Goal: Communication & Community: Answer question/provide support

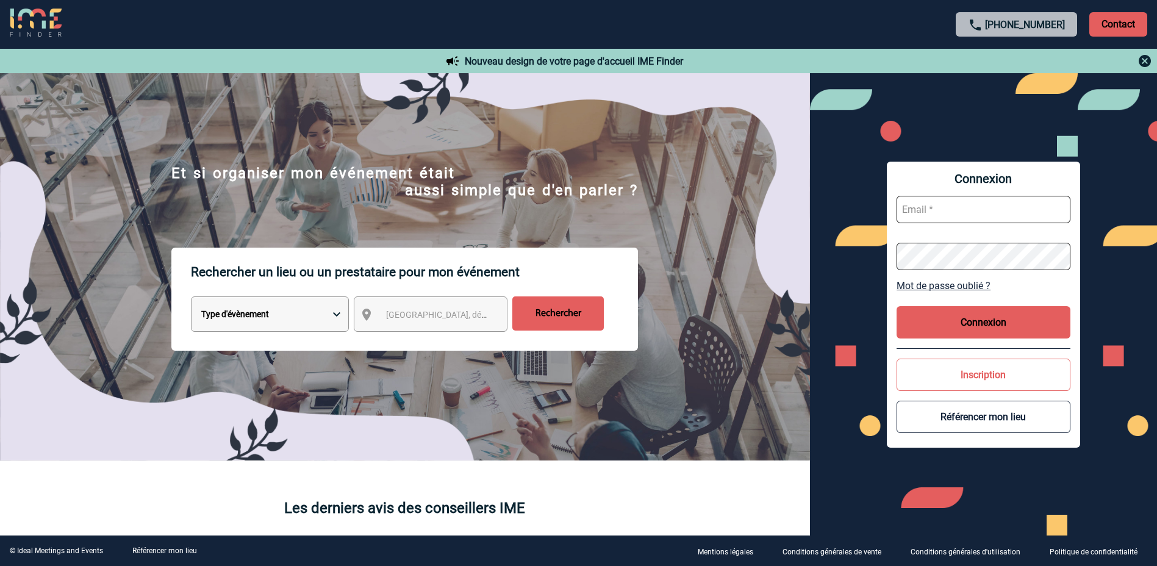
type input "morgane.doulle@rte-france.com"
click at [969, 310] on button "Connexion" at bounding box center [984, 322] width 174 height 32
click at [961, 322] on button "Connexion" at bounding box center [984, 322] width 174 height 32
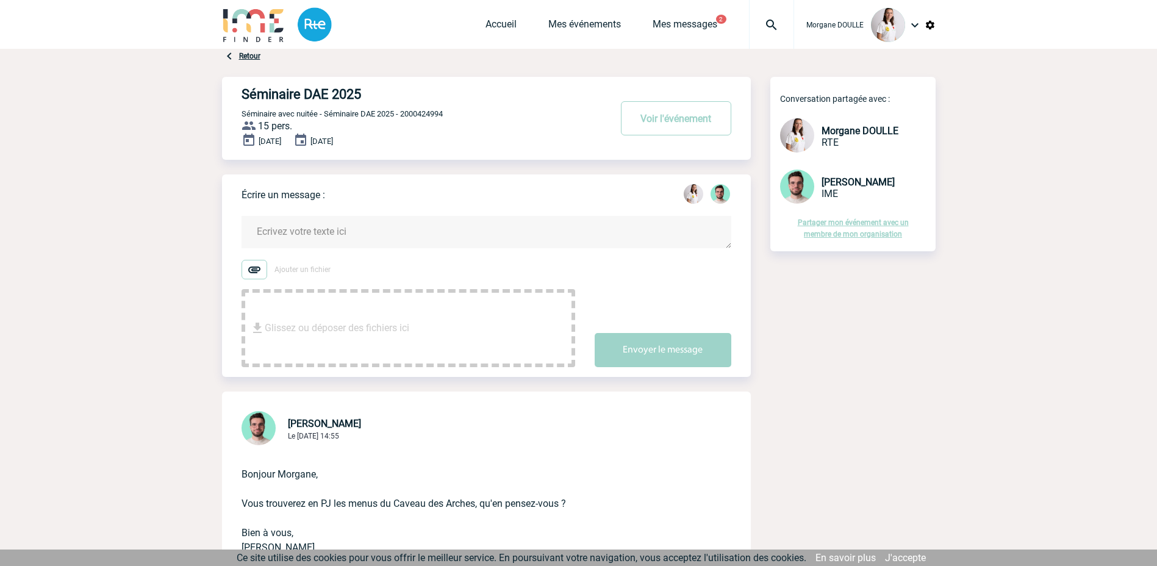
click at [317, 318] on span "Glissez ou déposer des fichiers ici" at bounding box center [337, 328] width 145 height 61
click at [528, 229] on textarea at bounding box center [487, 232] width 490 height 32
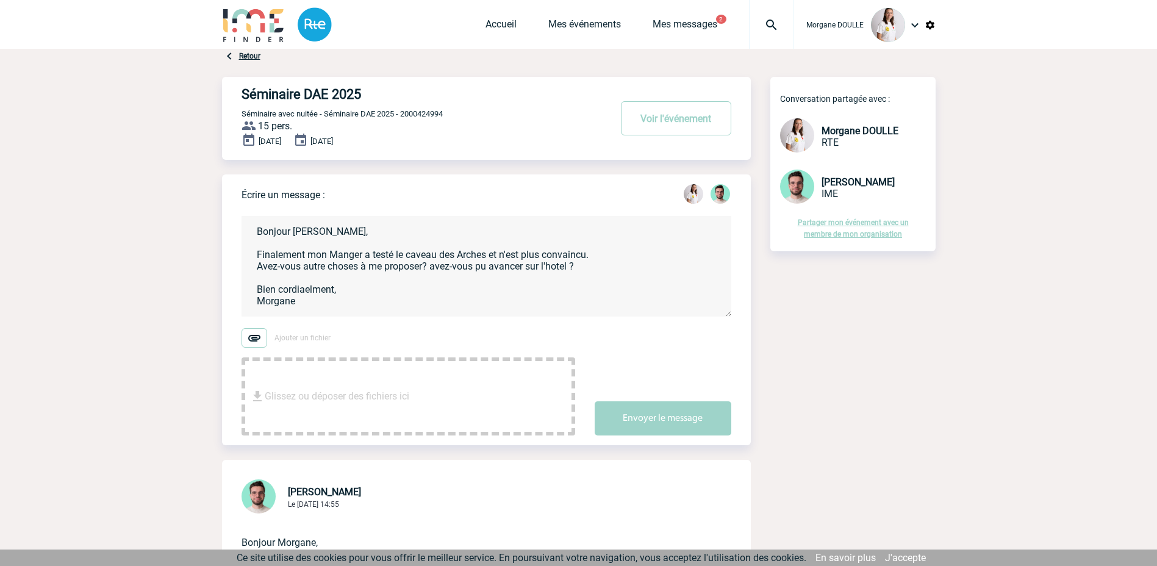
click at [347, 258] on textarea "Bonjour Benjamin, Finalement mon Manger a testé le caveau des Arches et n'est p…" at bounding box center [487, 266] width 490 height 101
click at [619, 257] on textarea "Bonjour Benjamin, Finalement mon Manager a testé le caveau des Arches et n'est …" at bounding box center [487, 266] width 490 height 101
type textarea "Bonjour Benjamin, Finalement mon Manager a testé le caveau des Arches et n'est …"
click at [627, 420] on button "Envoyer le message" at bounding box center [663, 418] width 137 height 34
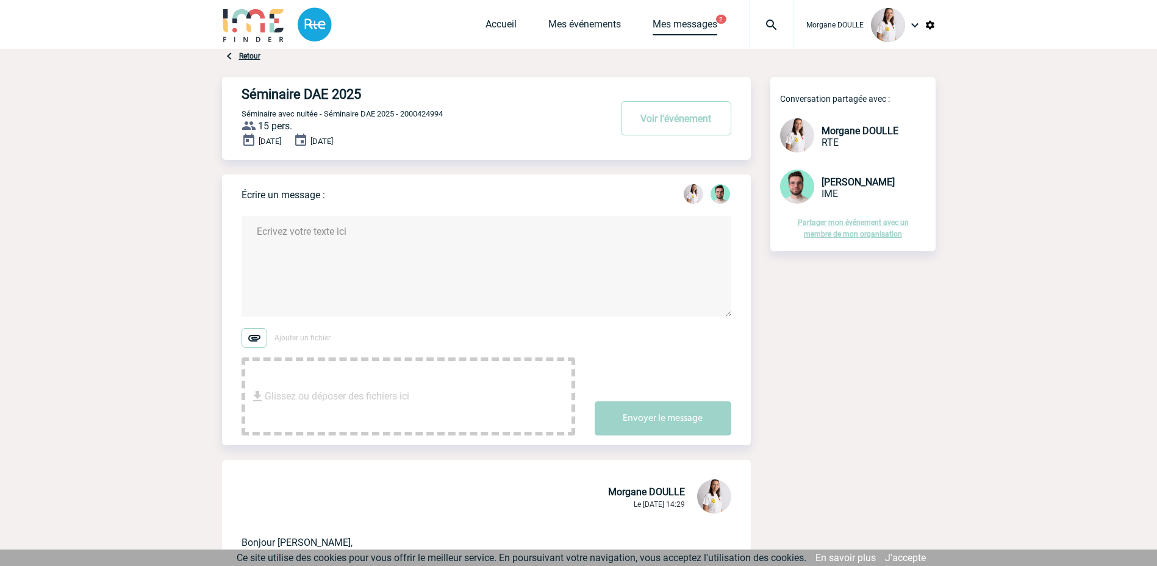
drag, startPoint x: 685, startPoint y: 23, endPoint x: 564, endPoint y: 77, distance: 131.6
click at [685, 23] on link "Mes messages" at bounding box center [685, 26] width 65 height 17
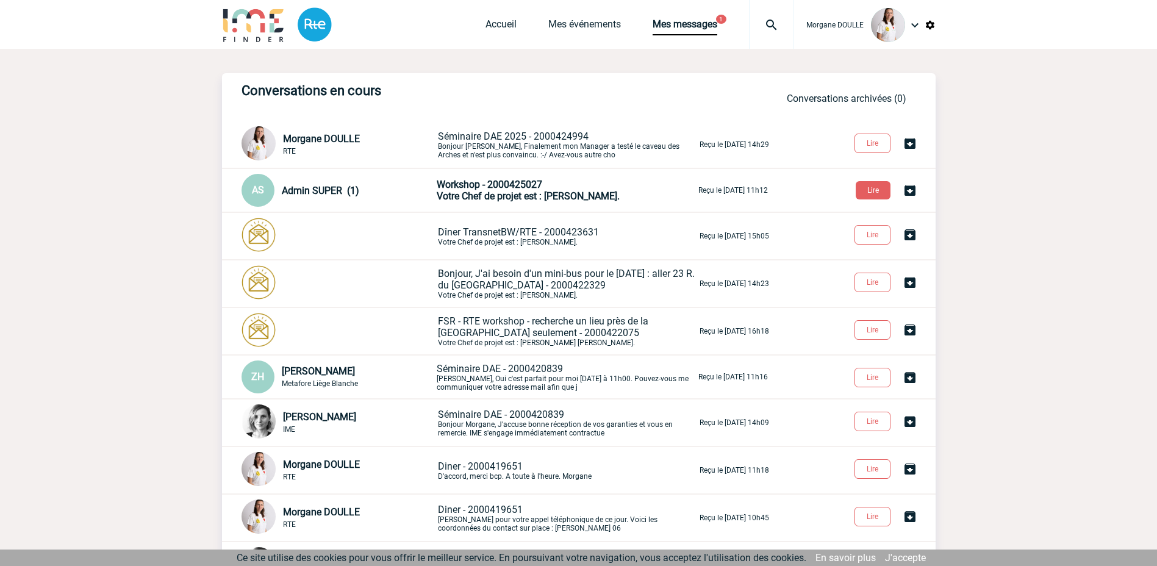
click at [521, 195] on span "Votre Chef de projet est : KNOPF Margaux." at bounding box center [528, 196] width 183 height 12
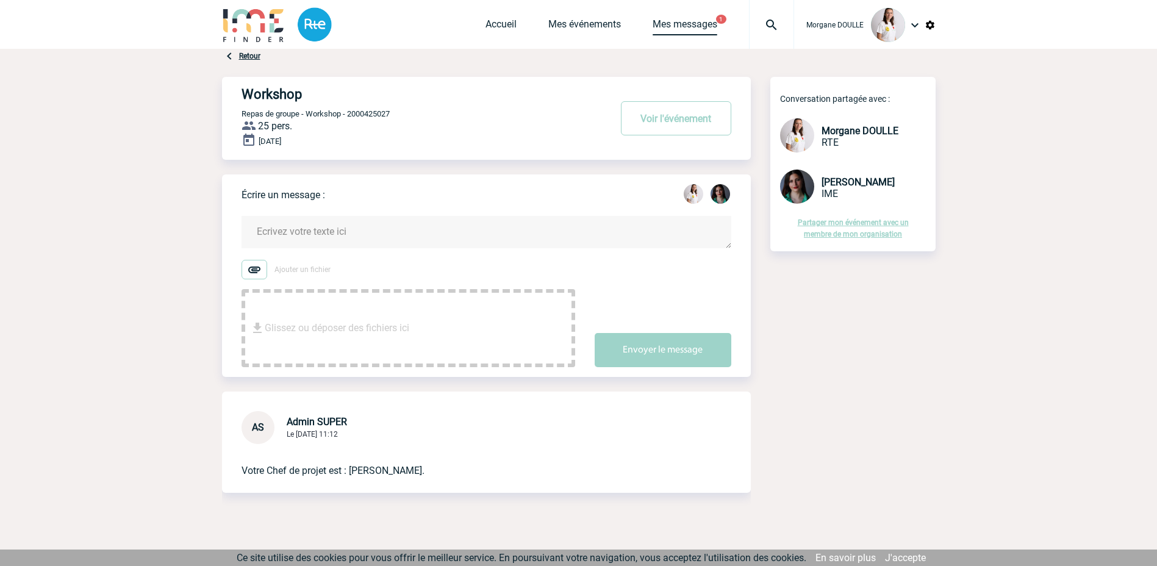
click at [696, 25] on link "Mes messages" at bounding box center [685, 26] width 65 height 17
